Goal: Complete application form: Complete application form

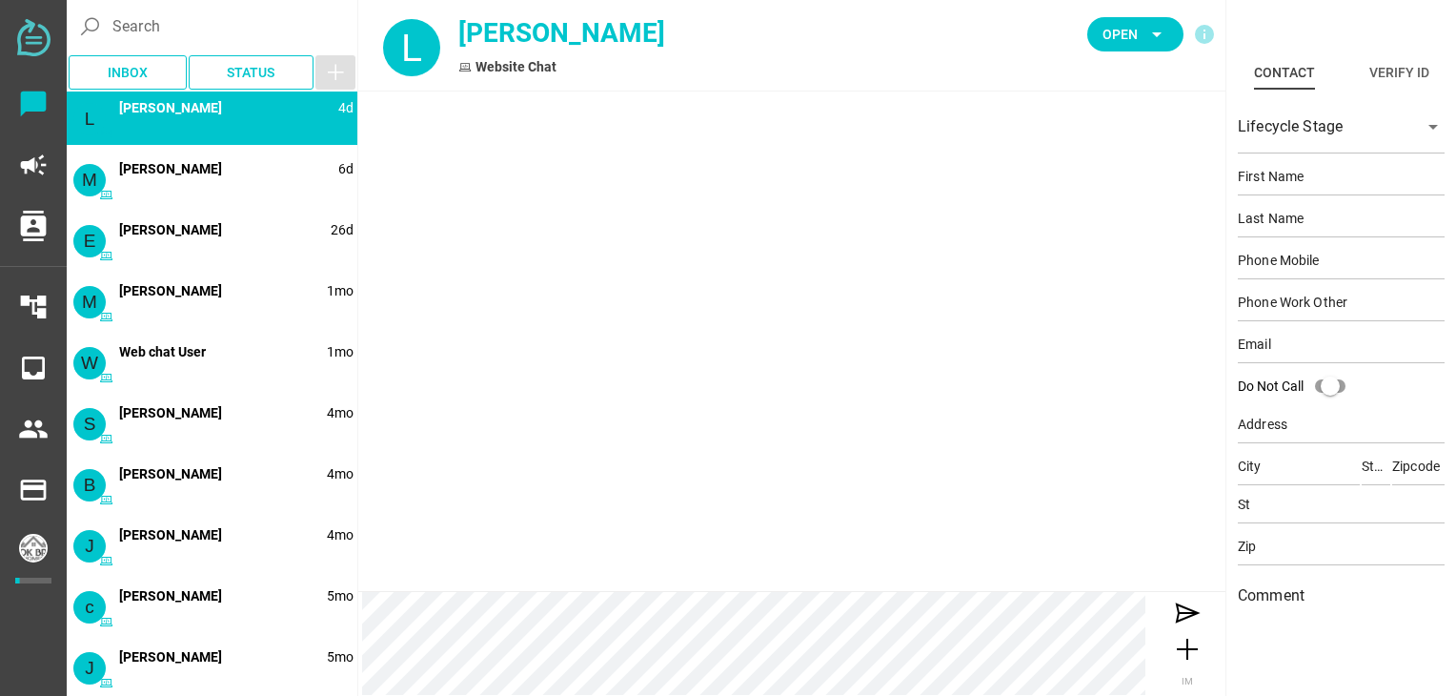
type input "[PERSON_NAME]"
type input "18653507435"
type input "[PERSON_NAME][EMAIL_ADDRESS][PERSON_NAME][DOMAIN_NAME]"
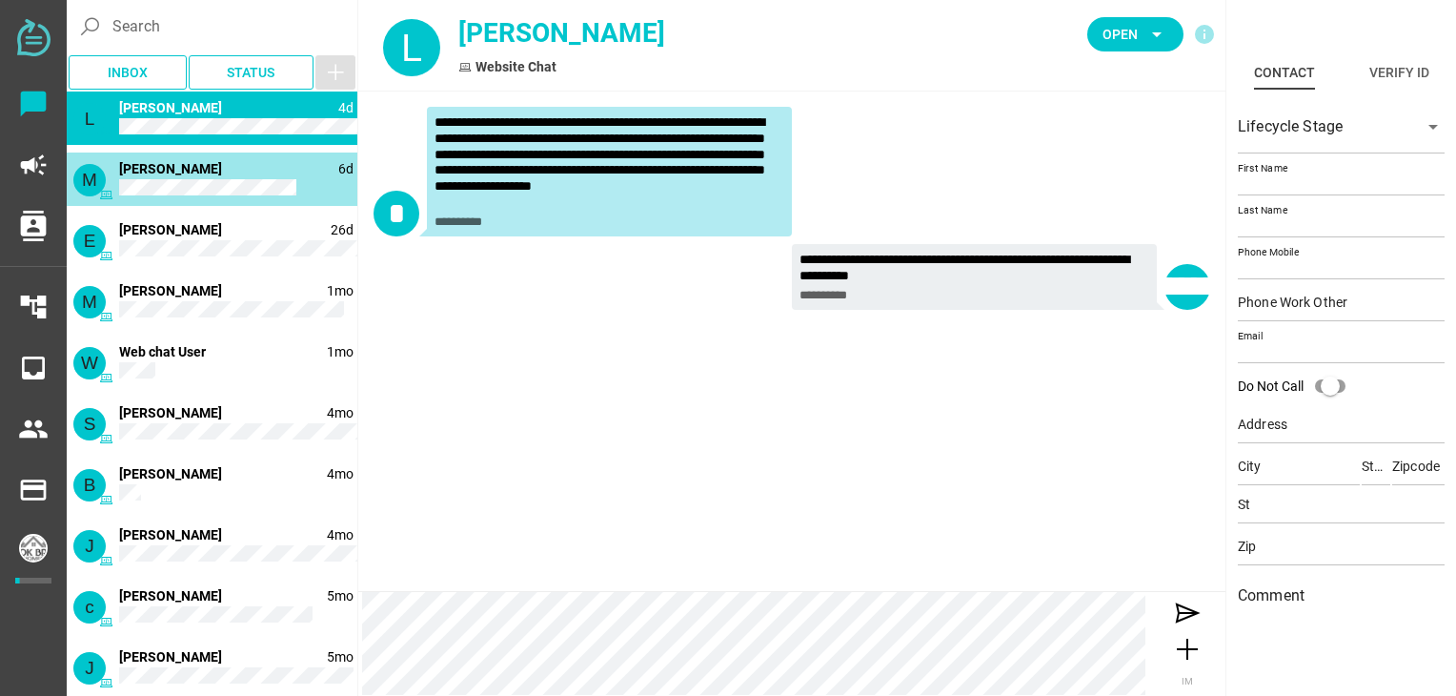
type input "[PERSON_NAME]"
type input "15755461931"
type input "[EMAIL_ADDRESS][DOMAIN_NAME]"
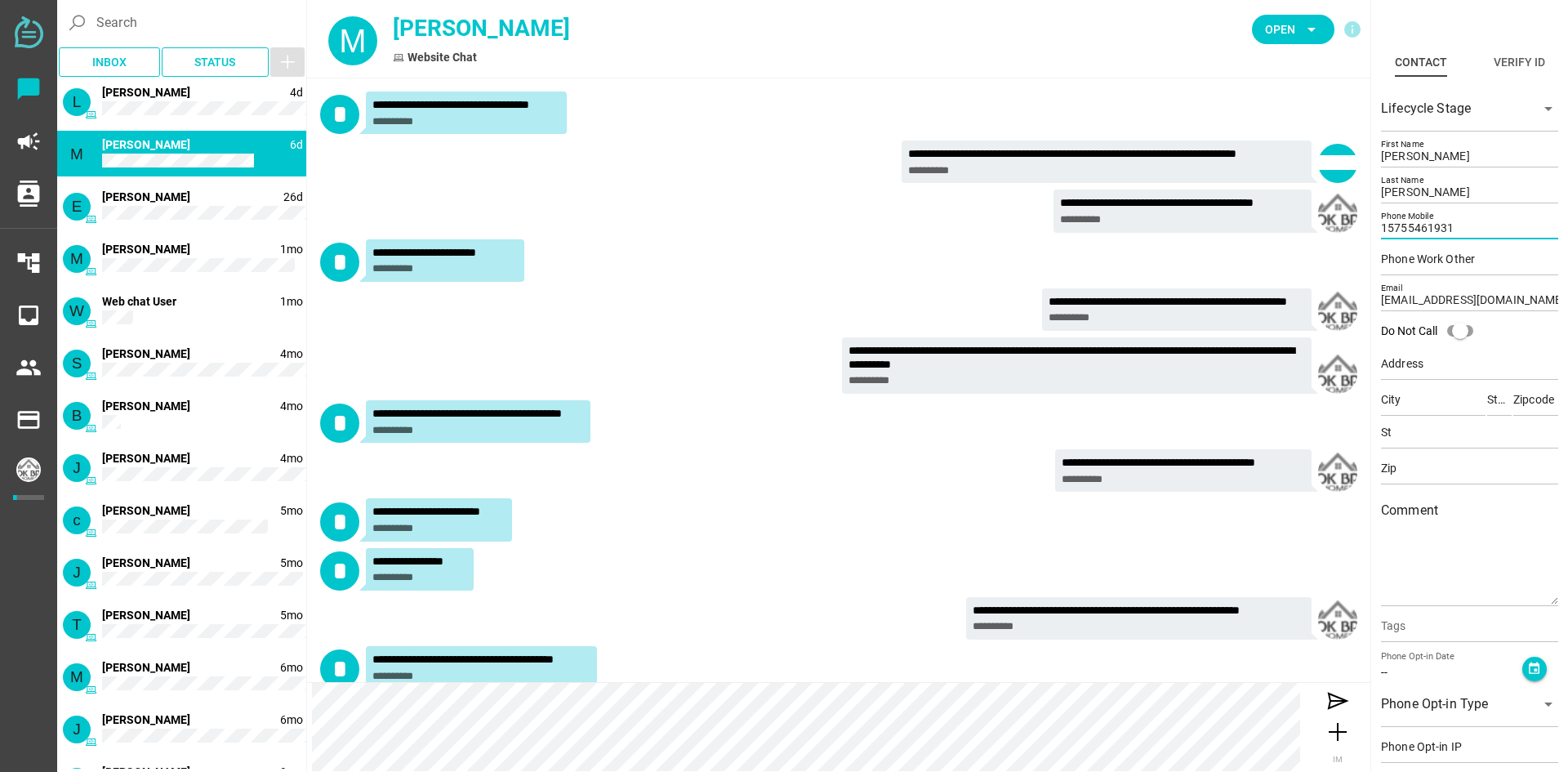
drag, startPoint x: 1478, startPoint y: 229, endPoint x: 1375, endPoint y: 229, distance: 103.0
click at [1254, 229] on div "Lifecycle Stage arrow_drop_down [PERSON_NAME] First Name [PERSON_NAME] Last Nam…" at bounding box center [1469, 464] width 192 height 772
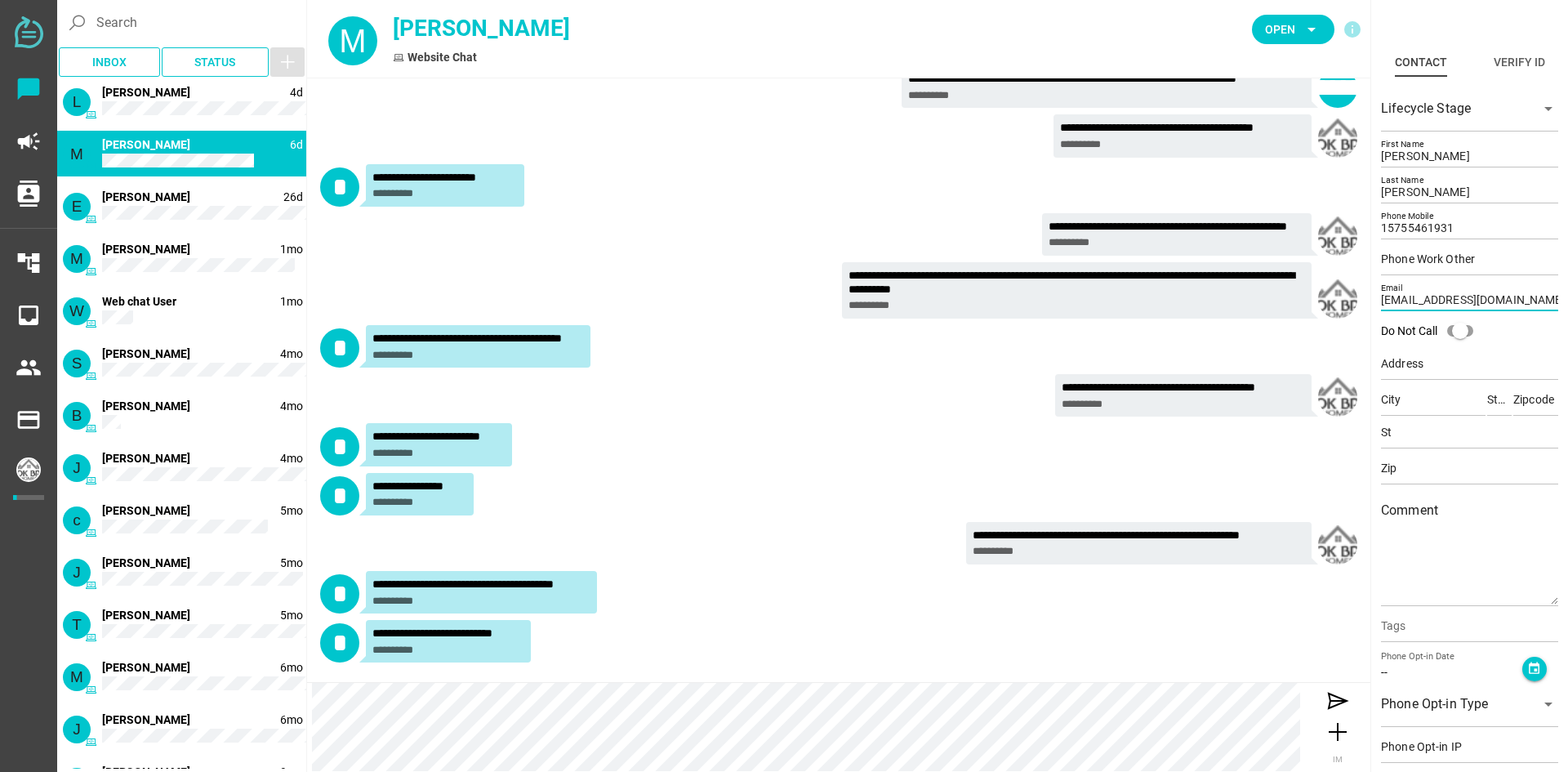
drag, startPoint x: 1496, startPoint y: 297, endPoint x: 1371, endPoint y: 313, distance: 126.0
click at [1254, 313] on div "Contact Verify ID chevron_left chevron_right Lifecycle Stage arrow_drop_down [P…" at bounding box center [1469, 386] width 198 height 772
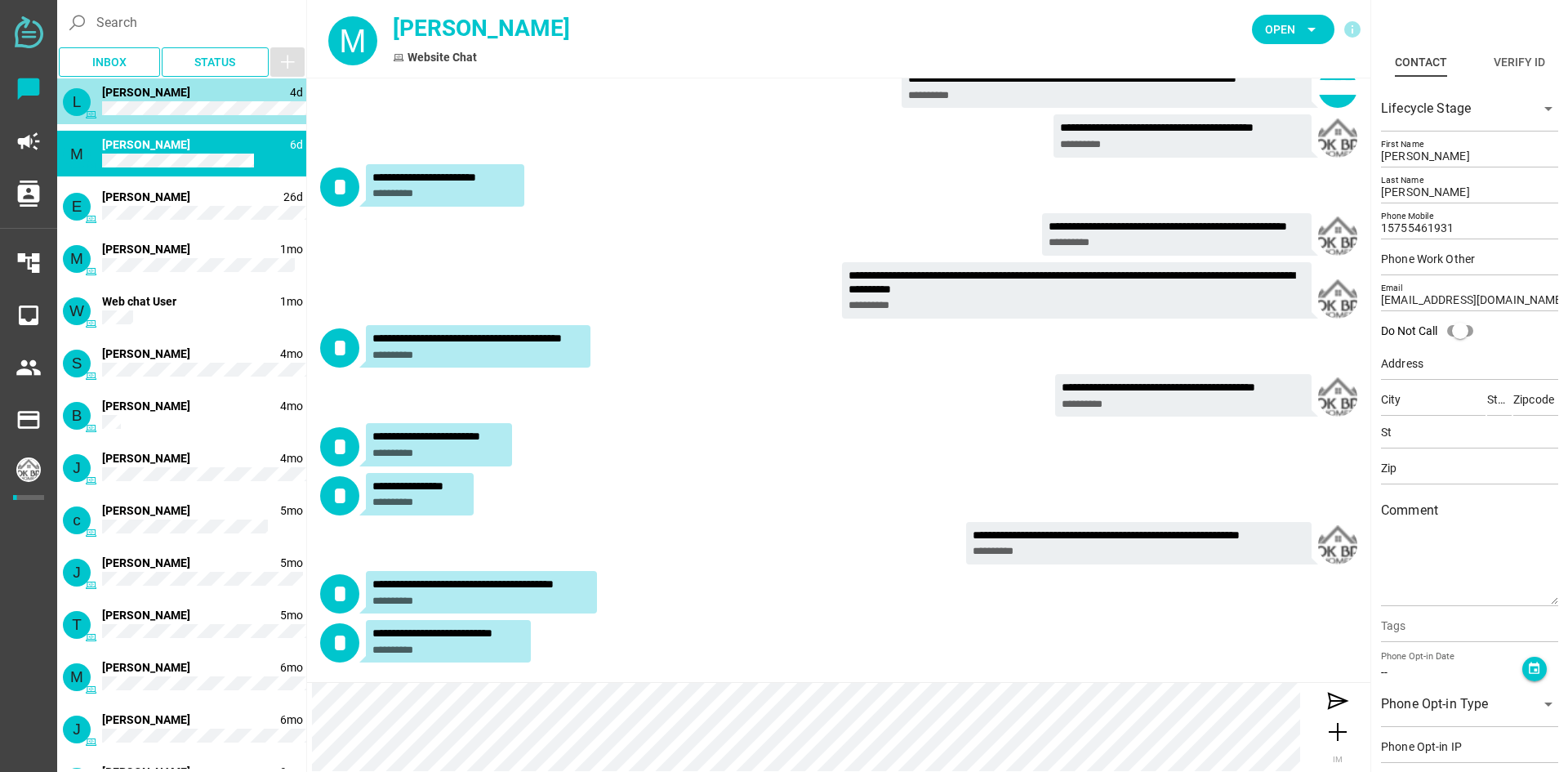
type input "[PERSON_NAME]"
type input "18653507435"
type input "[PERSON_NAME][EMAIL_ADDRESS][PERSON_NAME][DOMAIN_NAME]"
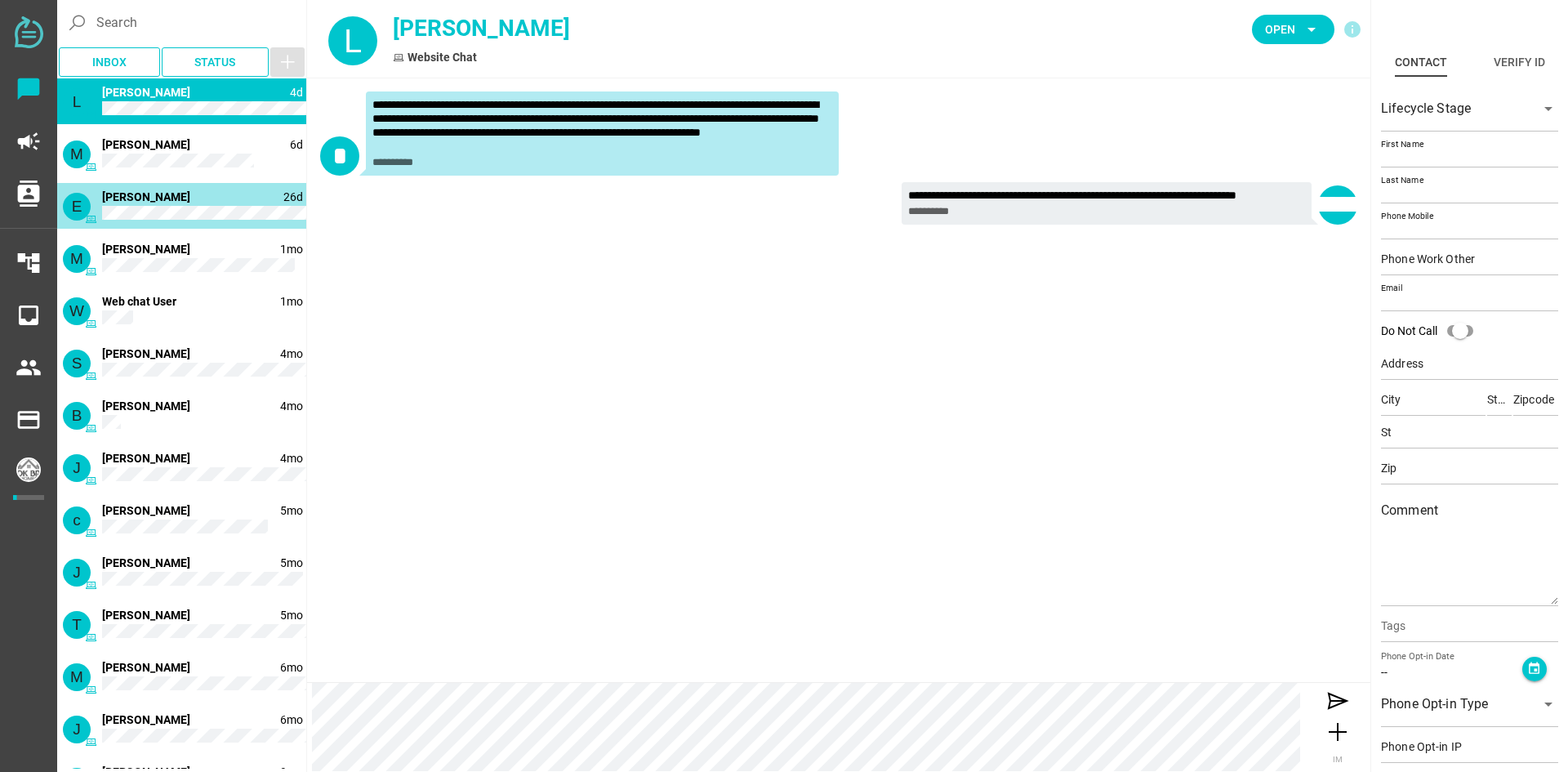
type input "[PERSON_NAME]"
type input "19493825855"
type input "[EMAIL_ADDRESS][DOMAIN_NAME]"
